Goal: Find specific page/section: Find specific page/section

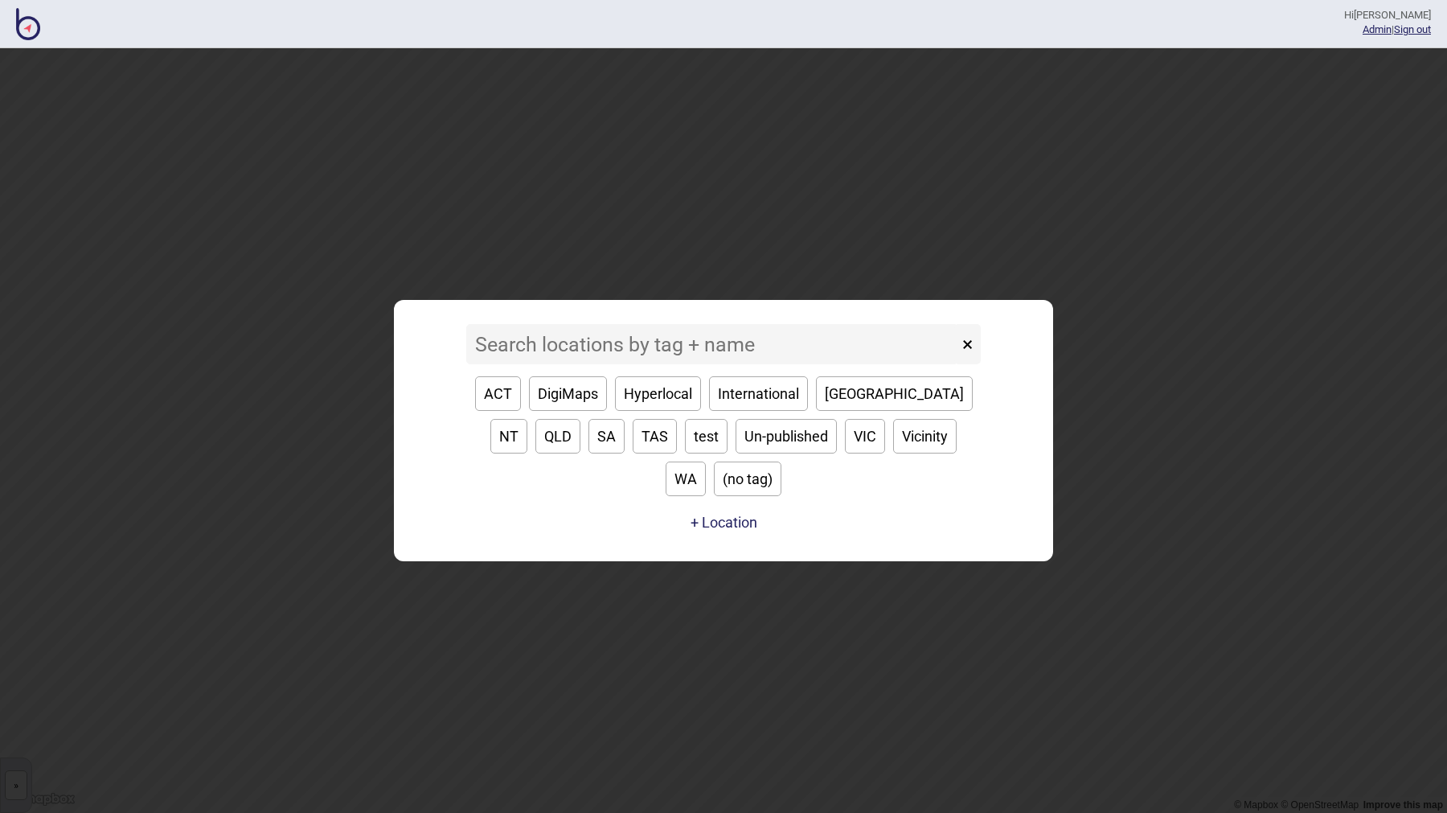
click at [544, 364] on input at bounding box center [712, 344] width 492 height 40
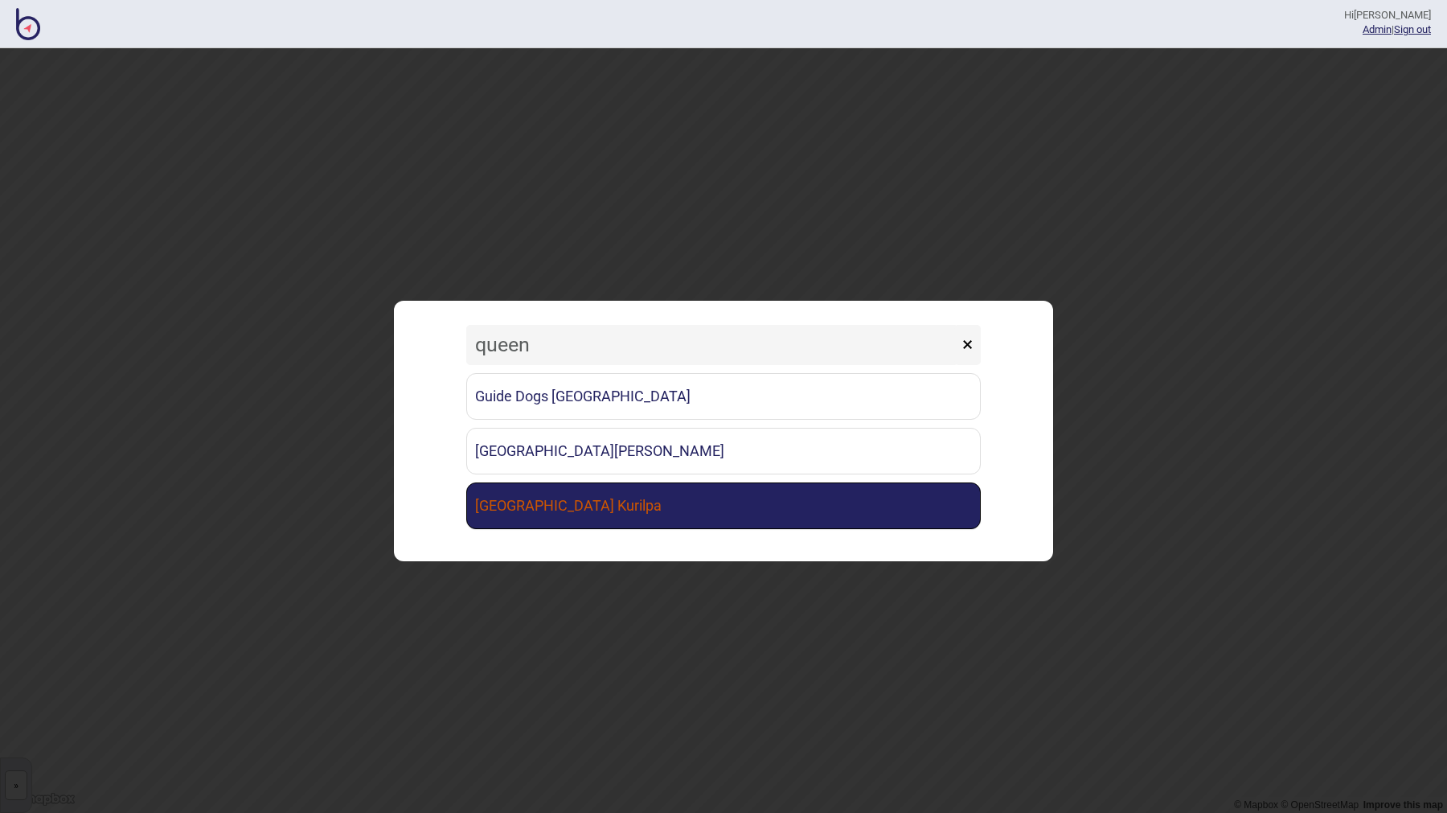
type input "queen"
click at [548, 510] on link "[GEOGRAPHIC_DATA] Kurilpa" at bounding box center [723, 505] width 515 height 47
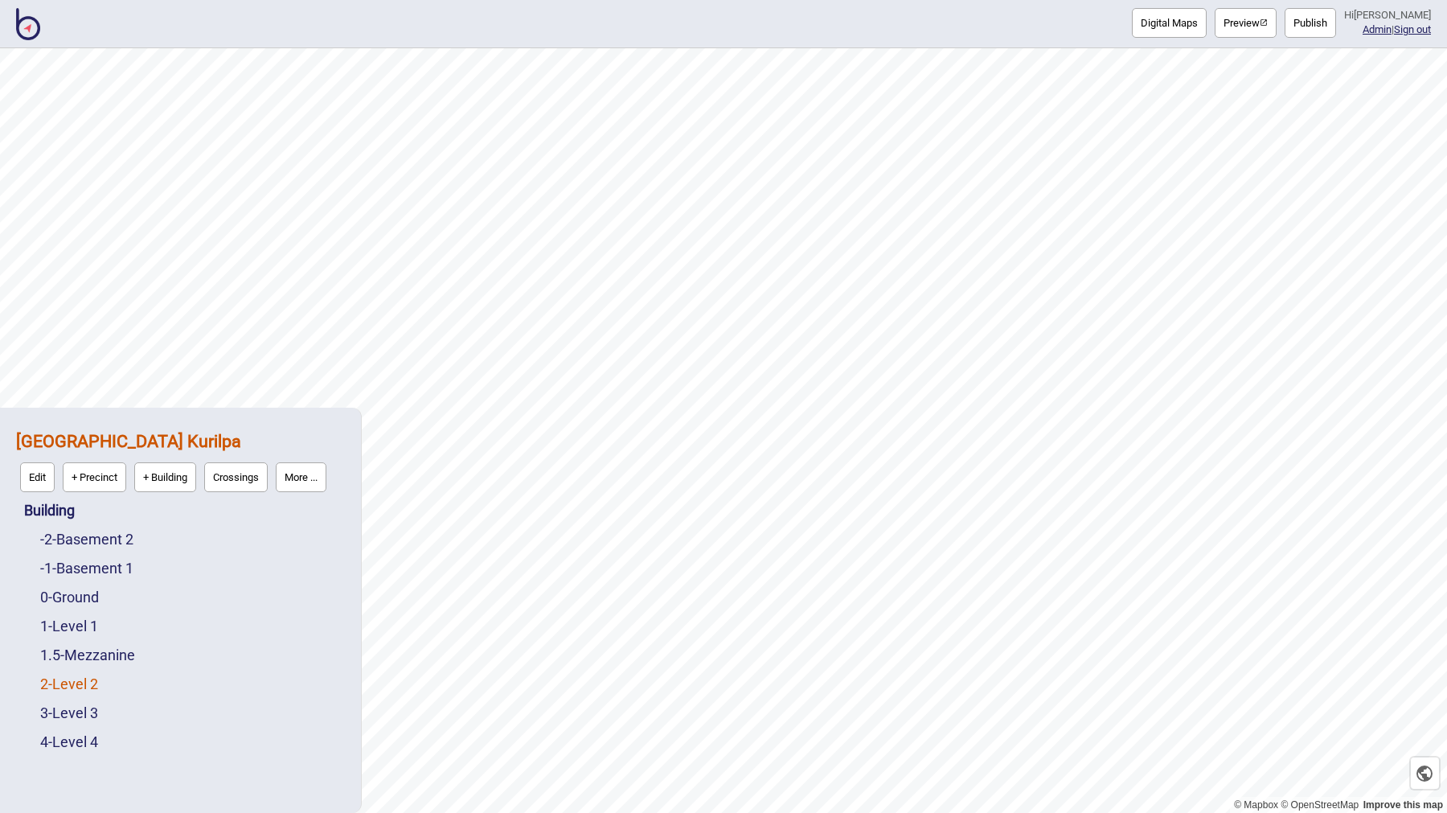
click at [85, 686] on link "2 - Level 2" at bounding box center [69, 683] width 58 height 17
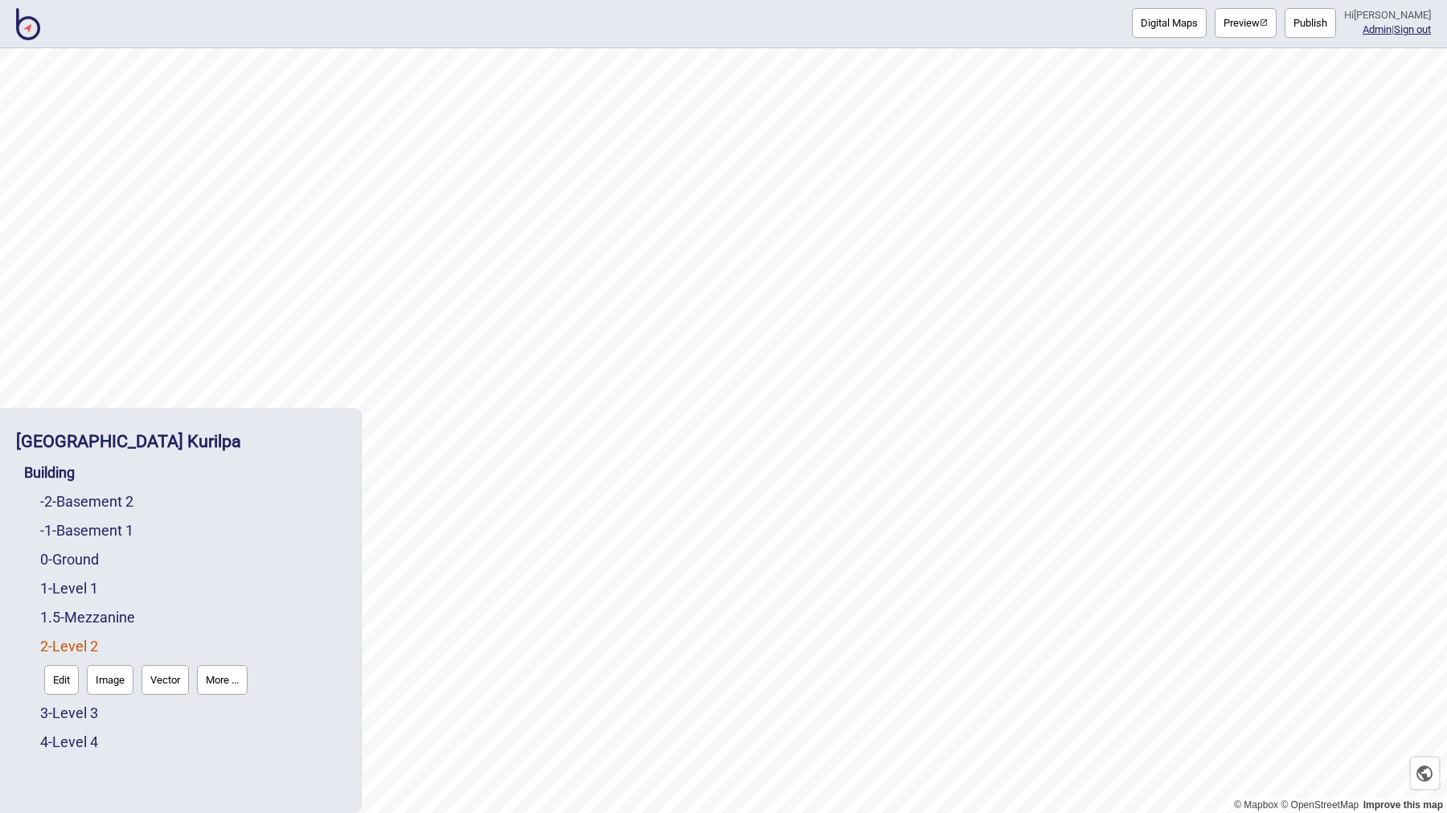
click at [203, 452] on div "[GEOGRAPHIC_DATA] Kurilpa" at bounding box center [180, 441] width 329 height 35
click at [203, 443] on strong "[GEOGRAPHIC_DATA] Kurilpa" at bounding box center [128, 441] width 225 height 20
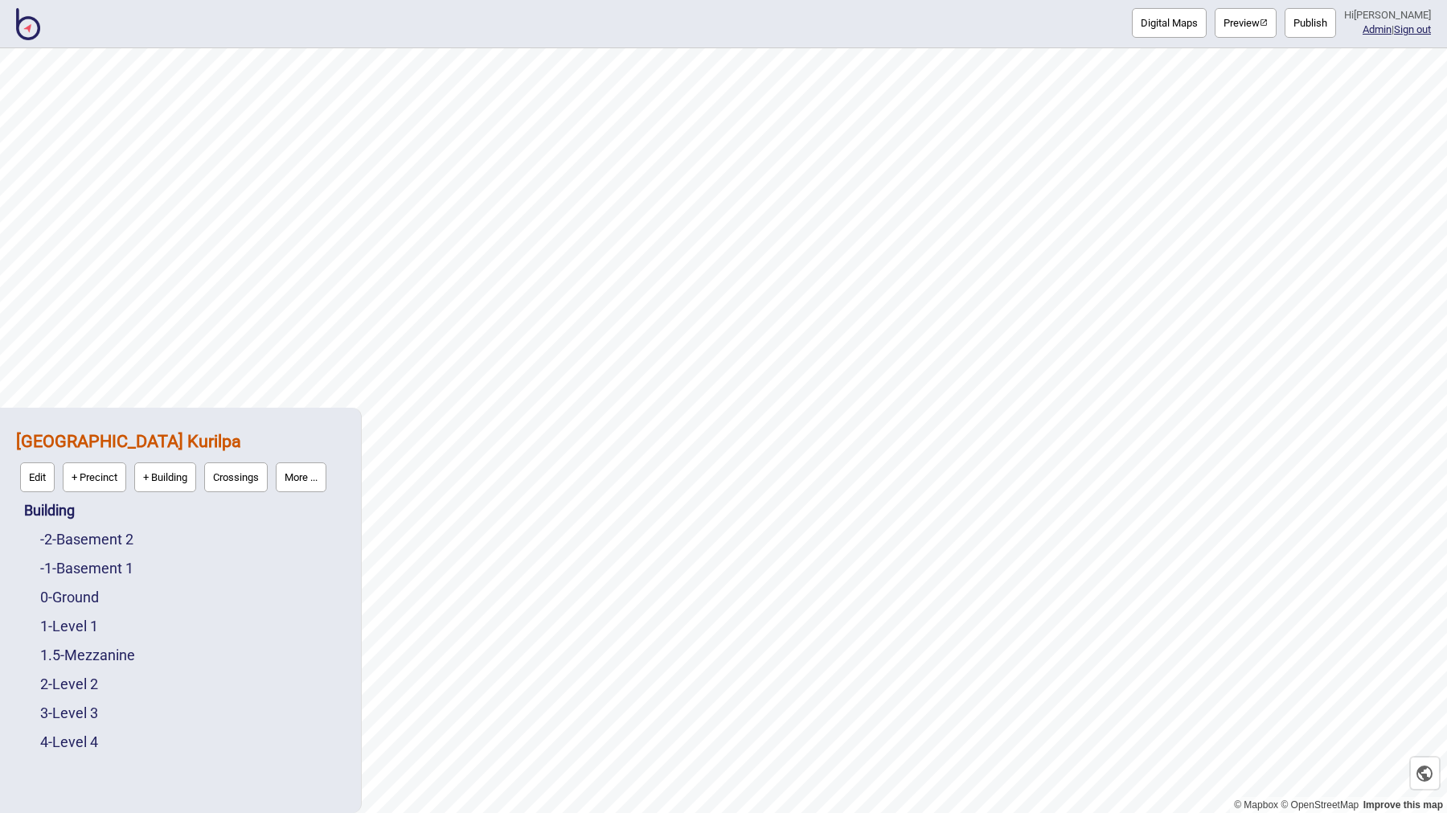
click at [285, 465] on button "More ..." at bounding box center [301, 477] width 51 height 30
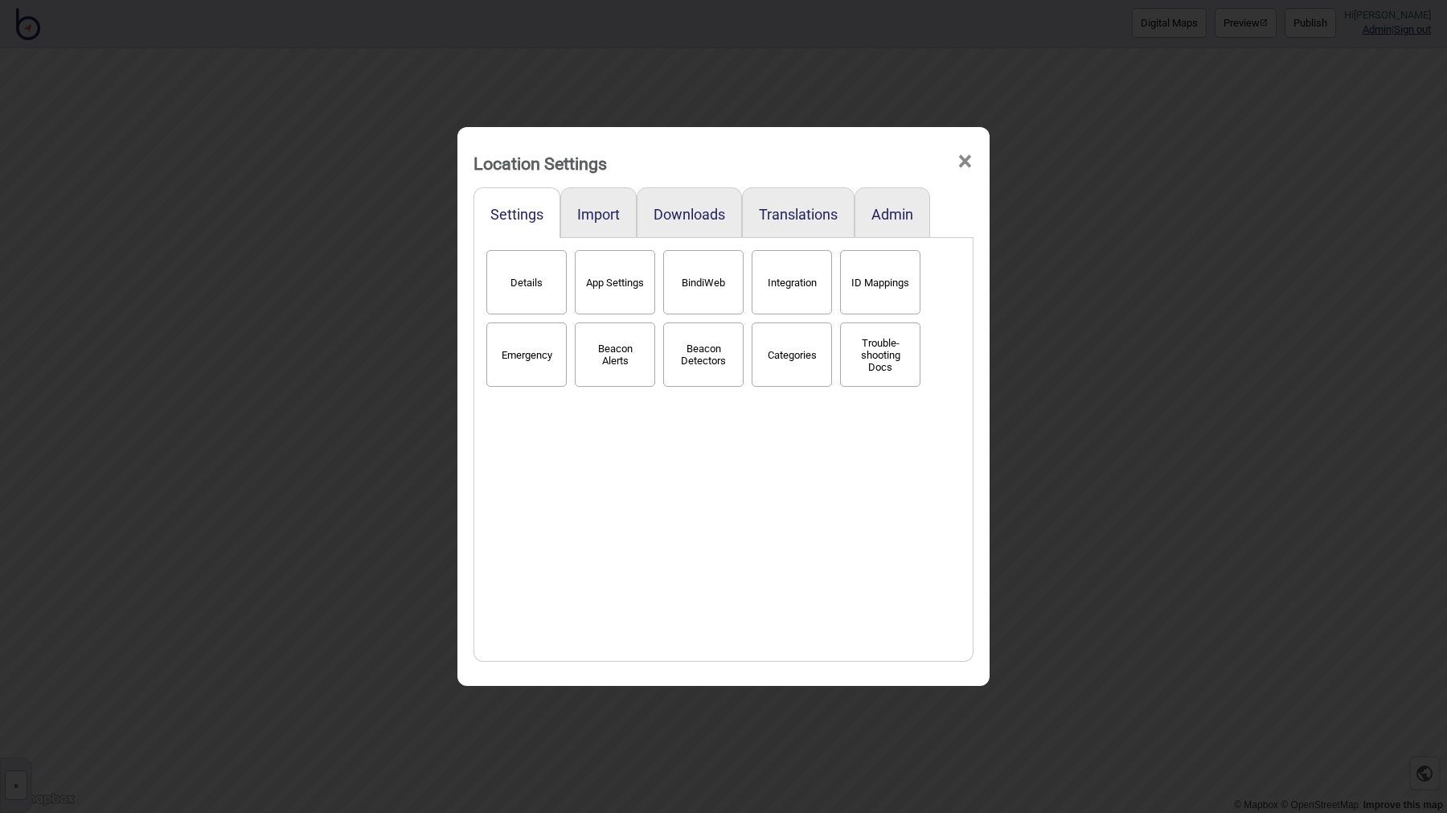
click at [710, 270] on button "BindiWeb" at bounding box center [703, 282] width 80 height 64
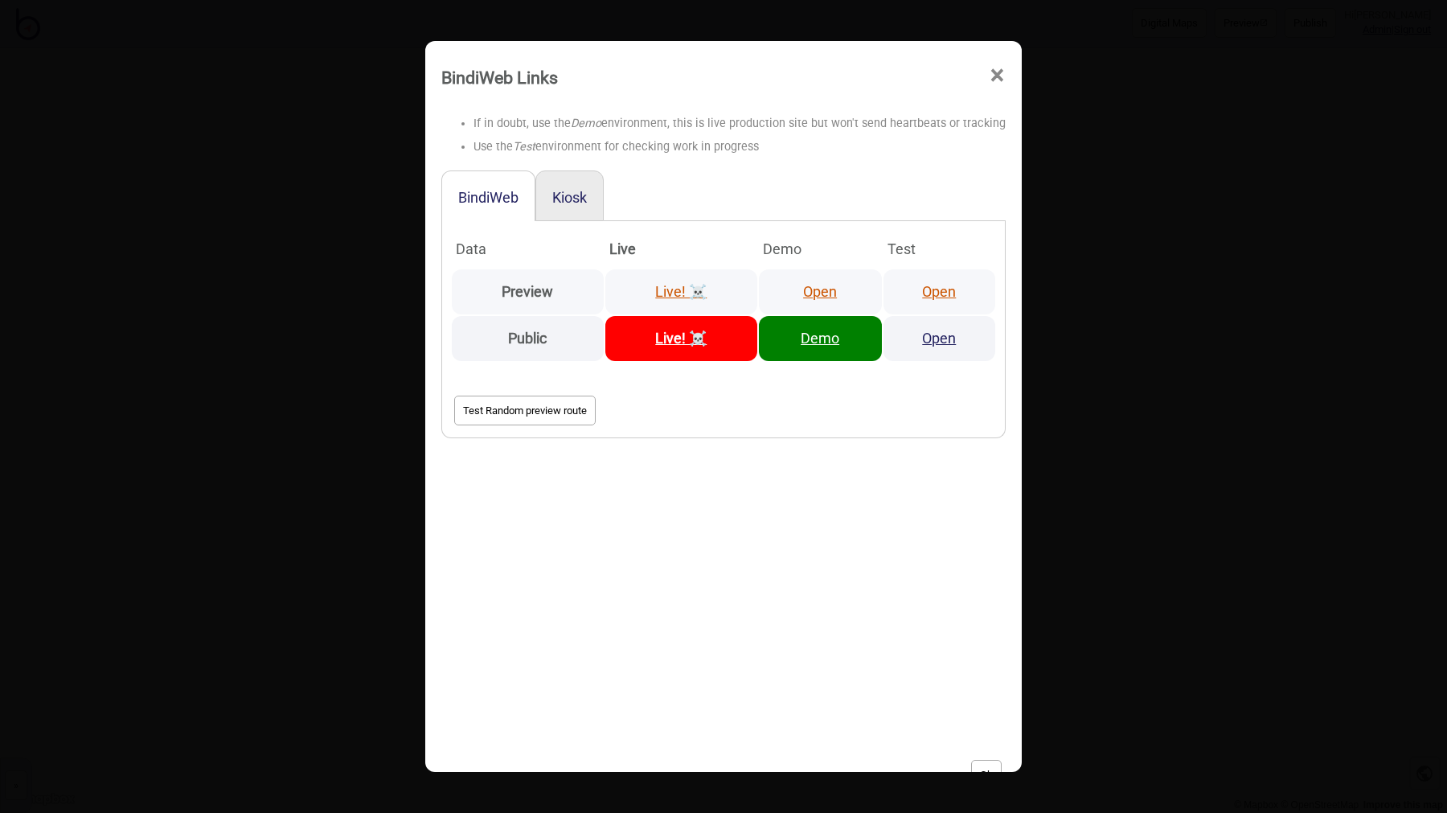
click at [928, 285] on link "Open" at bounding box center [939, 291] width 34 height 17
click at [847, 593] on div "BindiWeb Kiosk Data Live Demo Test Preview Live! ☠️ Open Open Public Live! ☠️ D…" at bounding box center [723, 454] width 564 height 569
